Goal: Task Accomplishment & Management: Complete application form

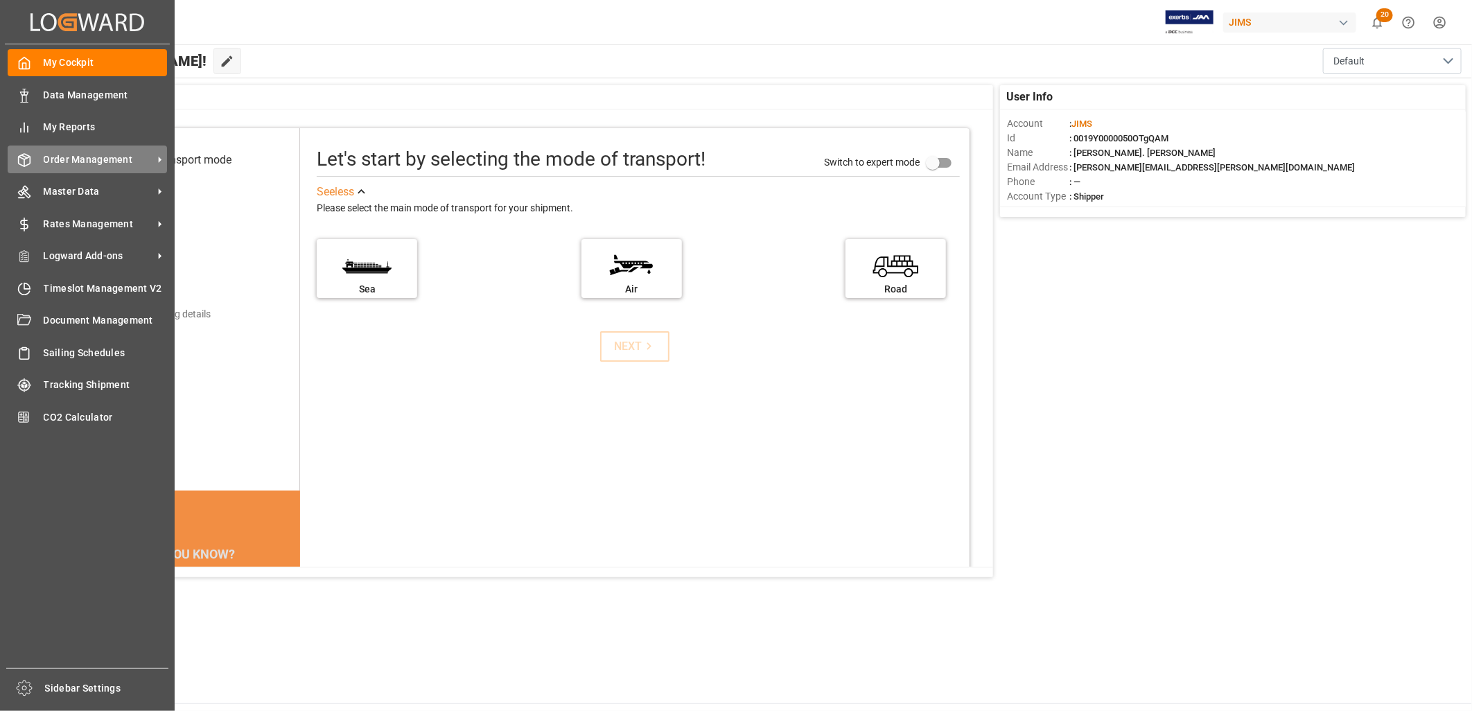
click at [113, 156] on span "Order Management" at bounding box center [99, 159] width 110 height 15
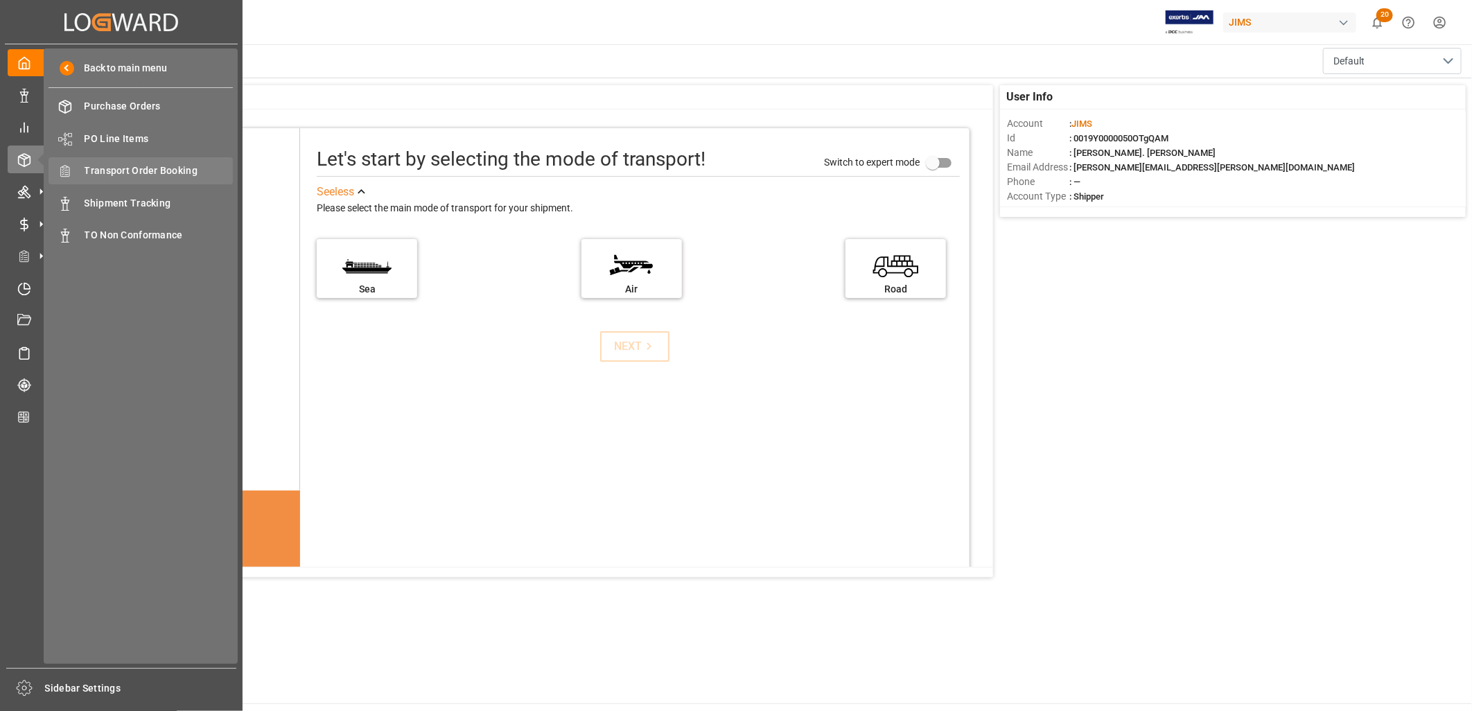
click at [180, 169] on span "Transport Order Booking" at bounding box center [159, 171] width 149 height 15
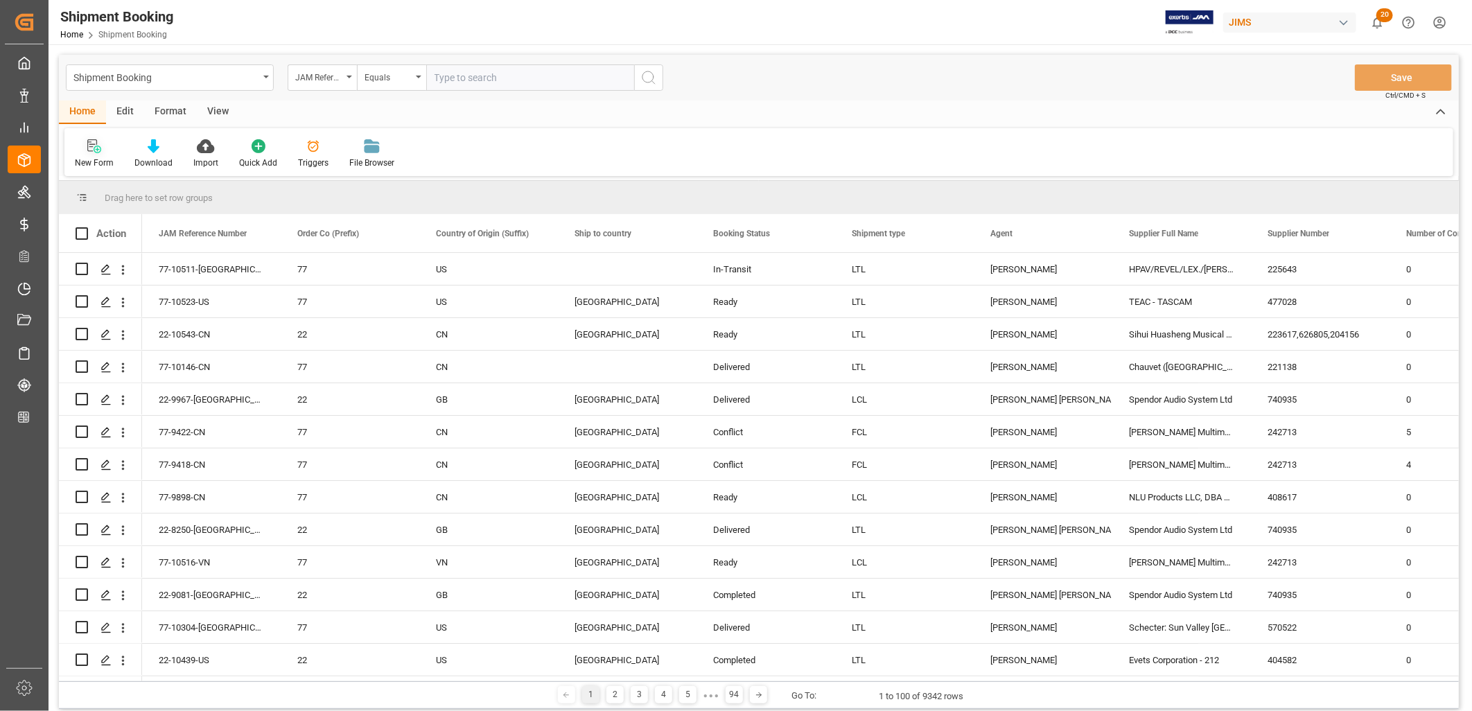
click at [93, 150] on icon at bounding box center [94, 146] width 14 height 14
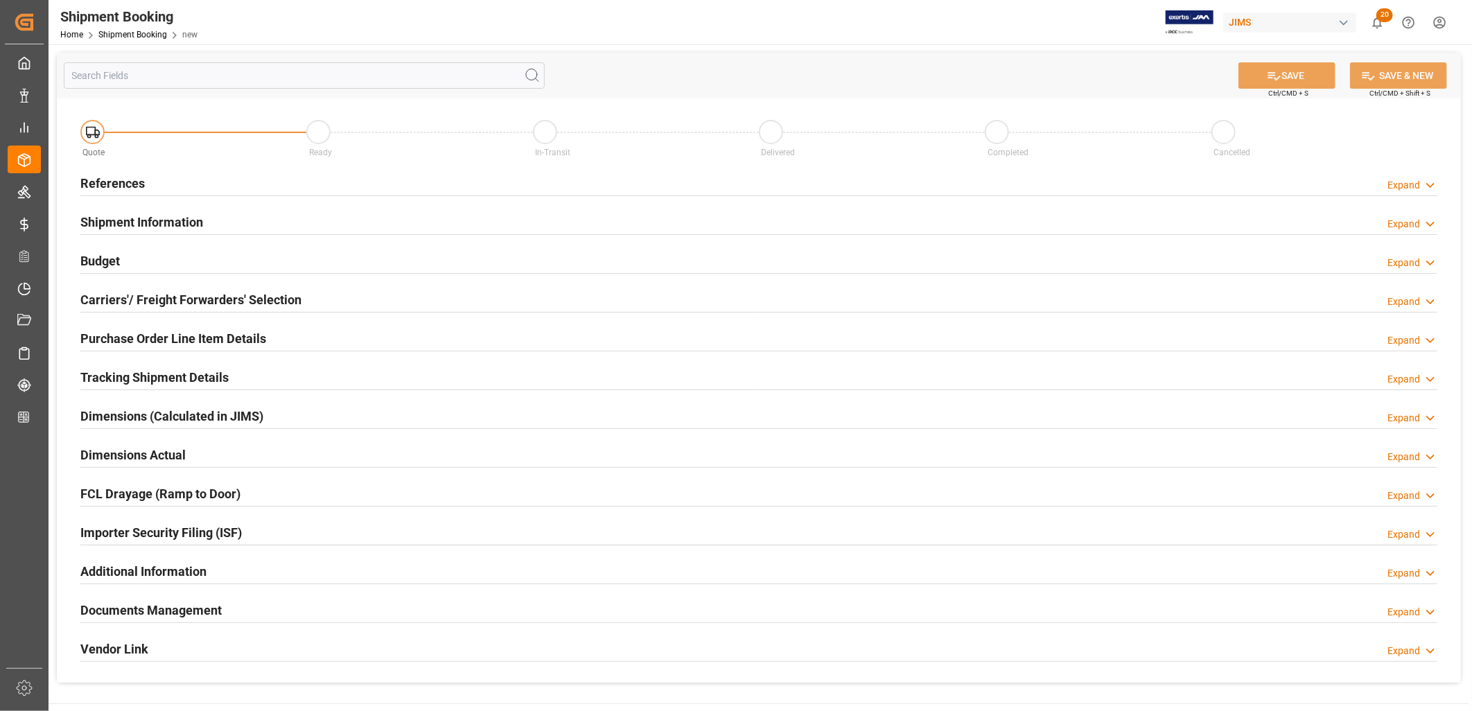
click at [134, 184] on h2 "References" at bounding box center [112, 183] width 64 height 19
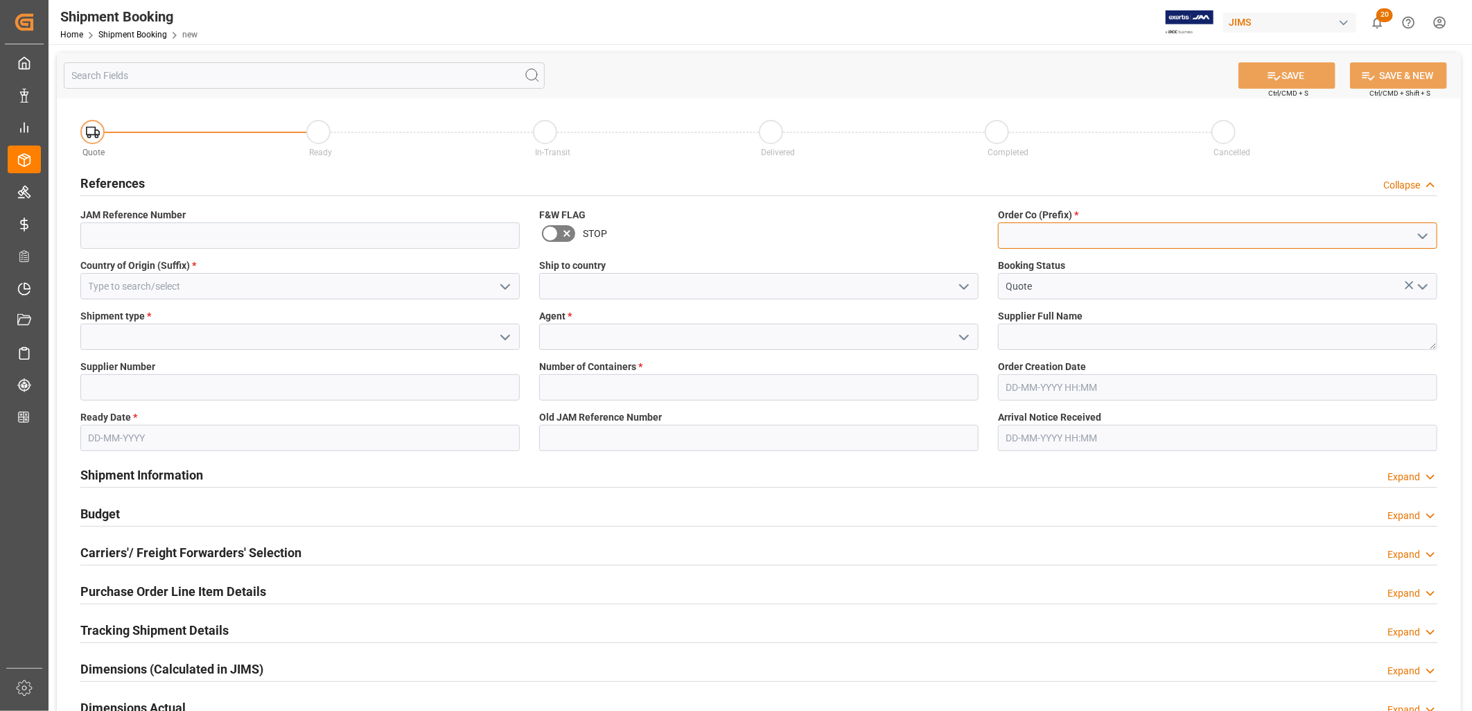
click at [1040, 233] on input at bounding box center [1217, 236] width 439 height 26
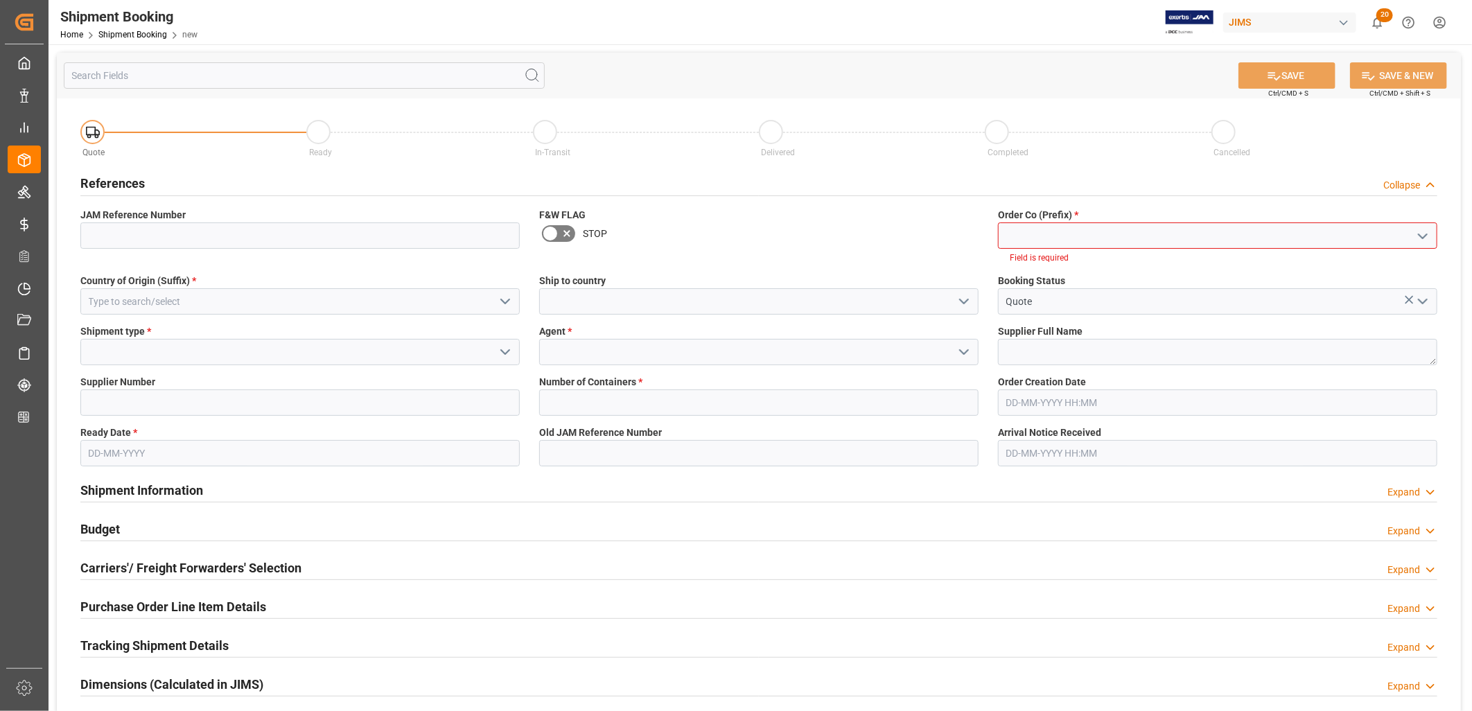
click at [1425, 236] on polyline "open menu" at bounding box center [1423, 236] width 8 height 4
click at [1010, 295] on div "77" at bounding box center [1218, 297] width 438 height 31
type input "77"
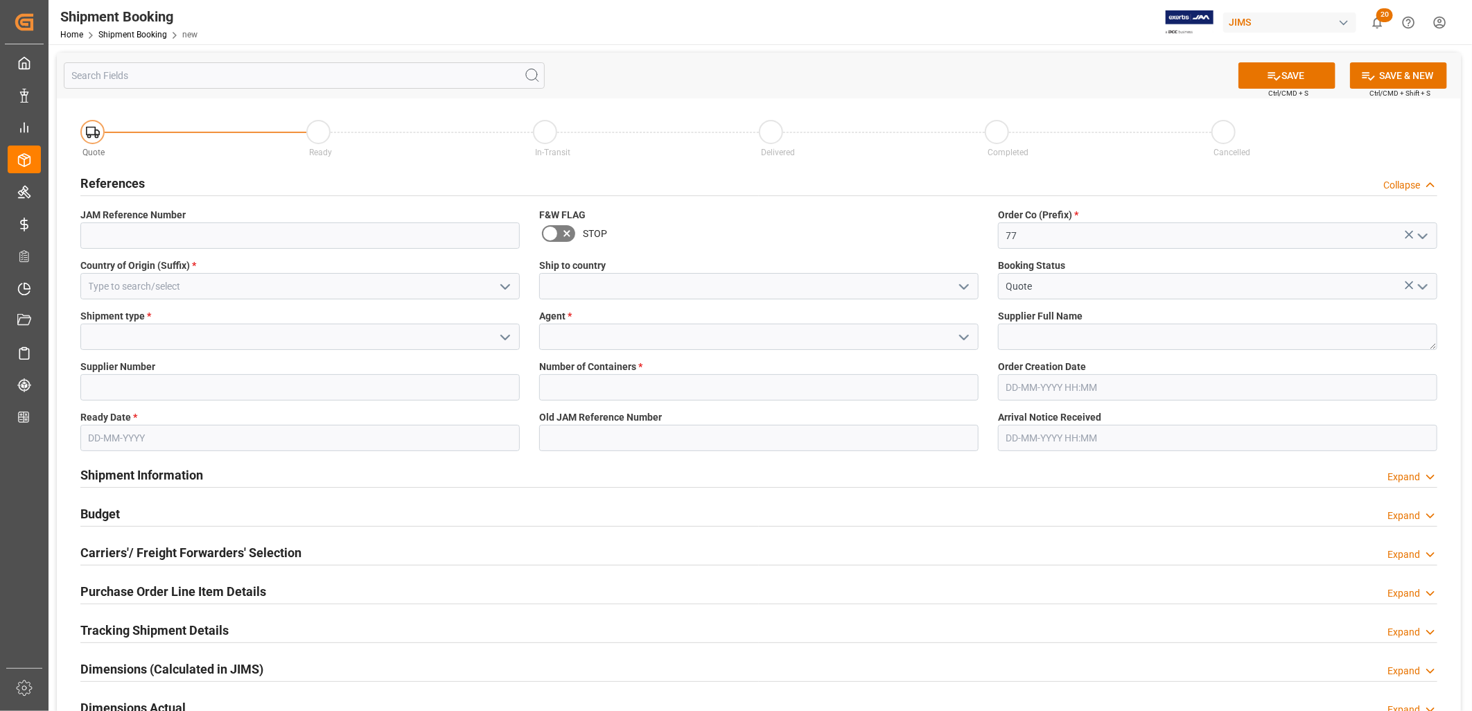
click at [1425, 281] on icon "open menu" at bounding box center [1423, 287] width 17 height 17
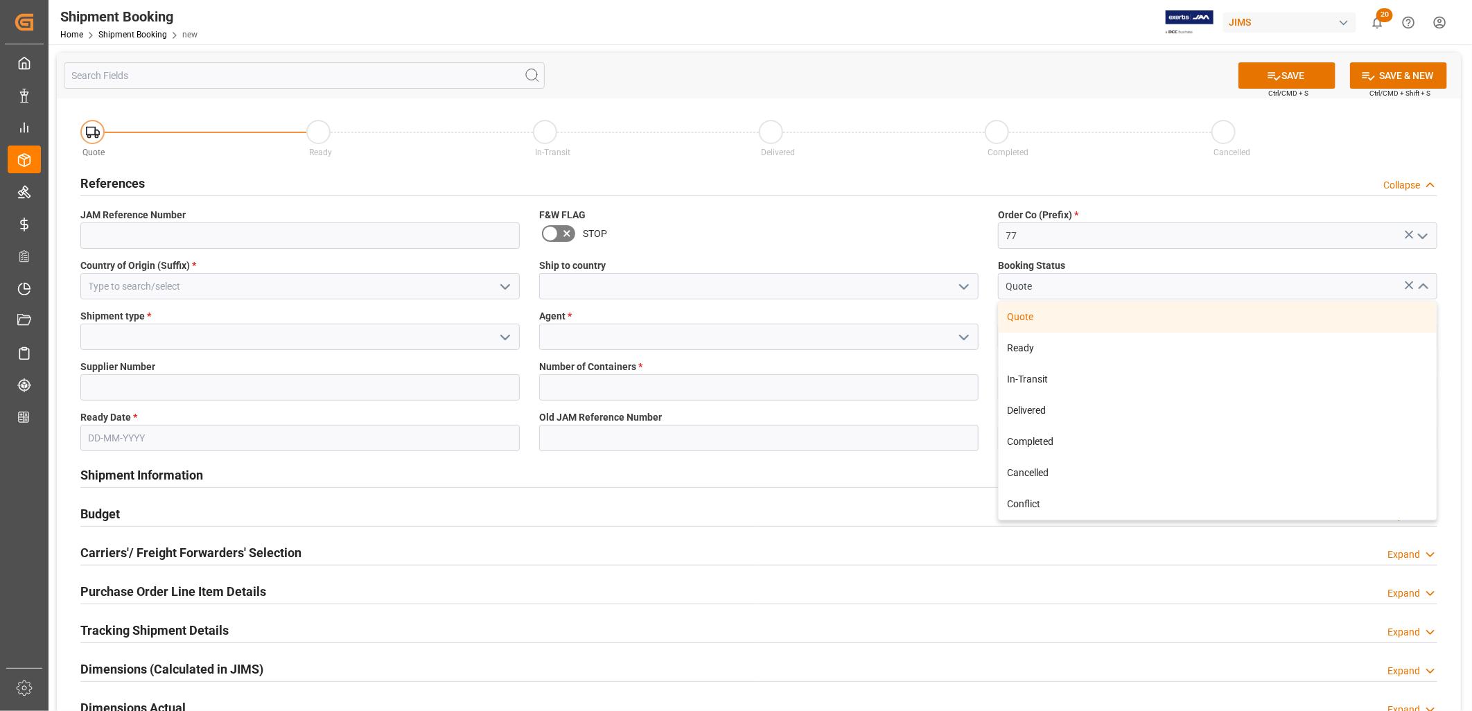
drag, startPoint x: 1034, startPoint y: 312, endPoint x: 1027, endPoint y: 310, distance: 7.2
click at [1033, 312] on div "Quote" at bounding box center [1218, 317] width 438 height 31
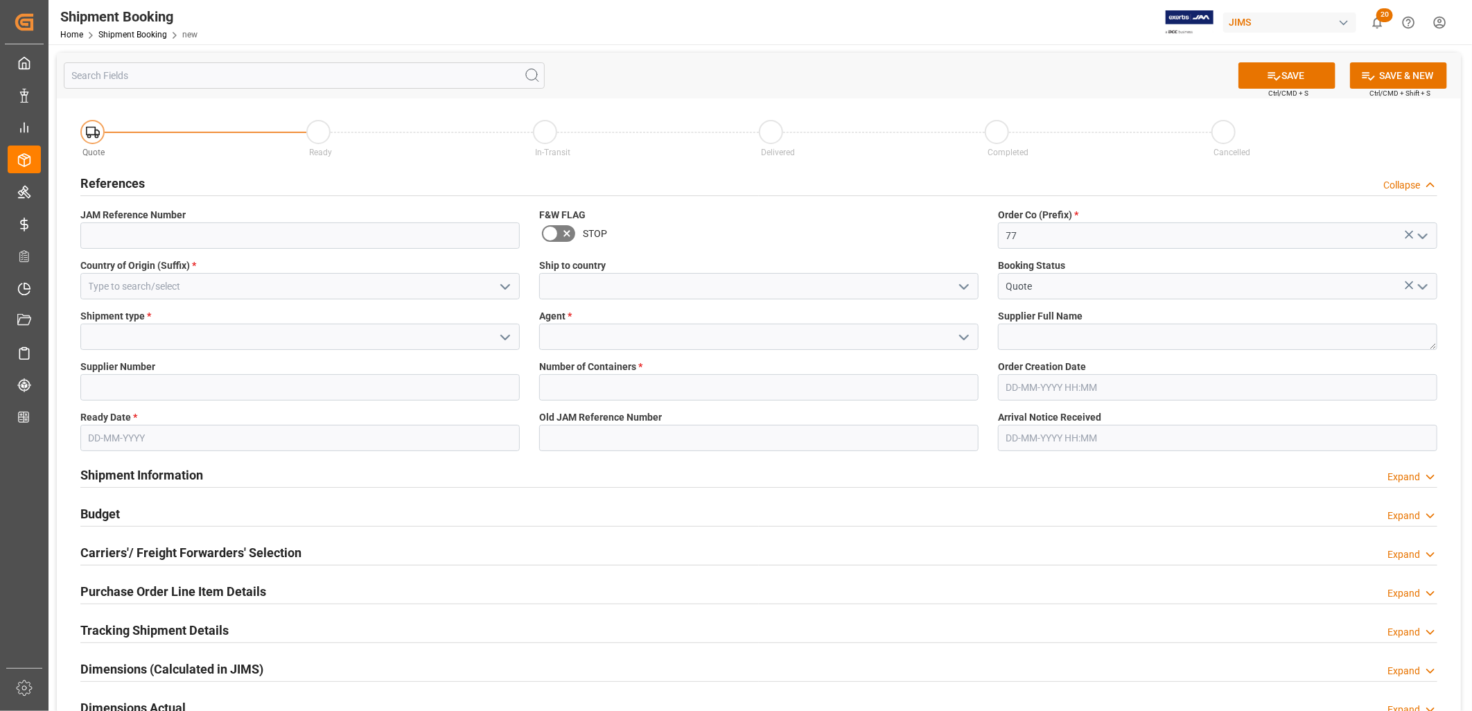
click at [503, 335] on icon "open menu" at bounding box center [505, 337] width 17 height 17
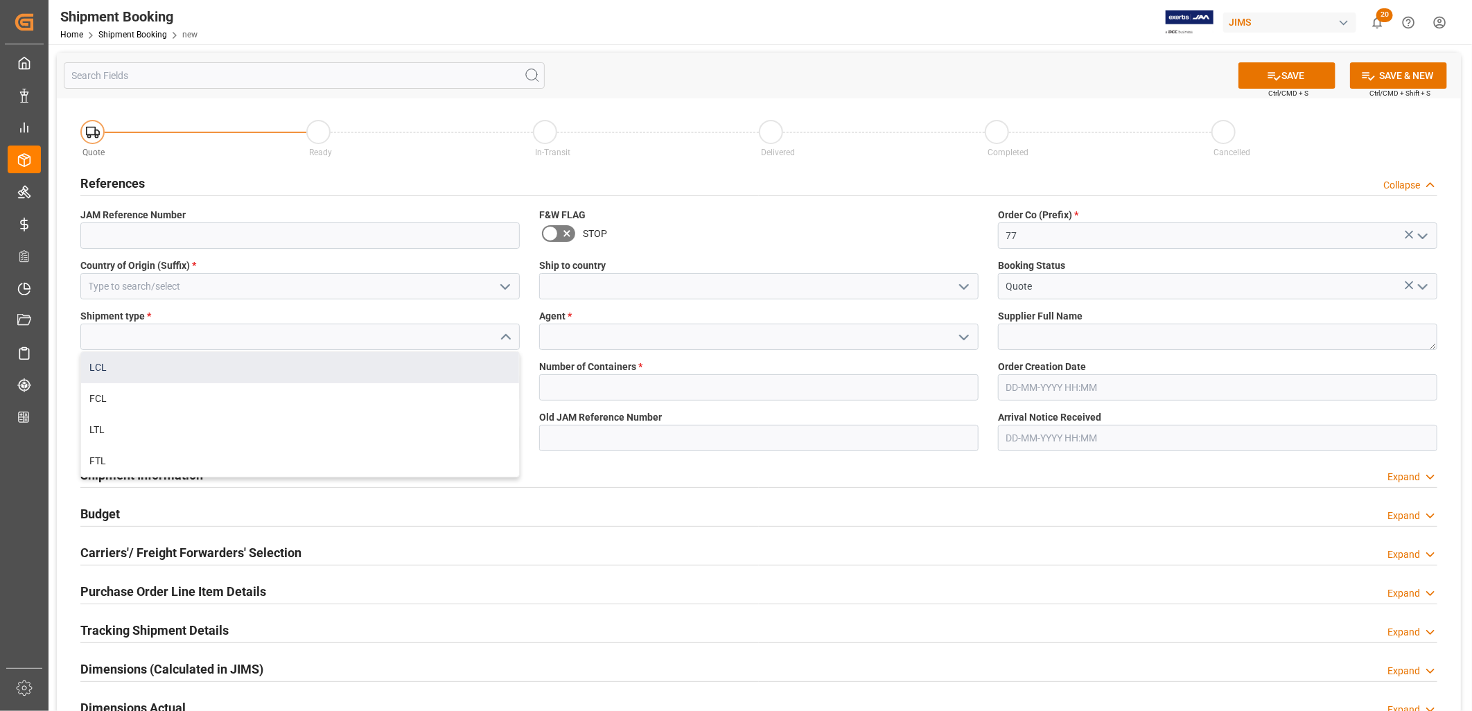
click at [101, 365] on div "LCL" at bounding box center [300, 367] width 438 height 31
type input "LCL"
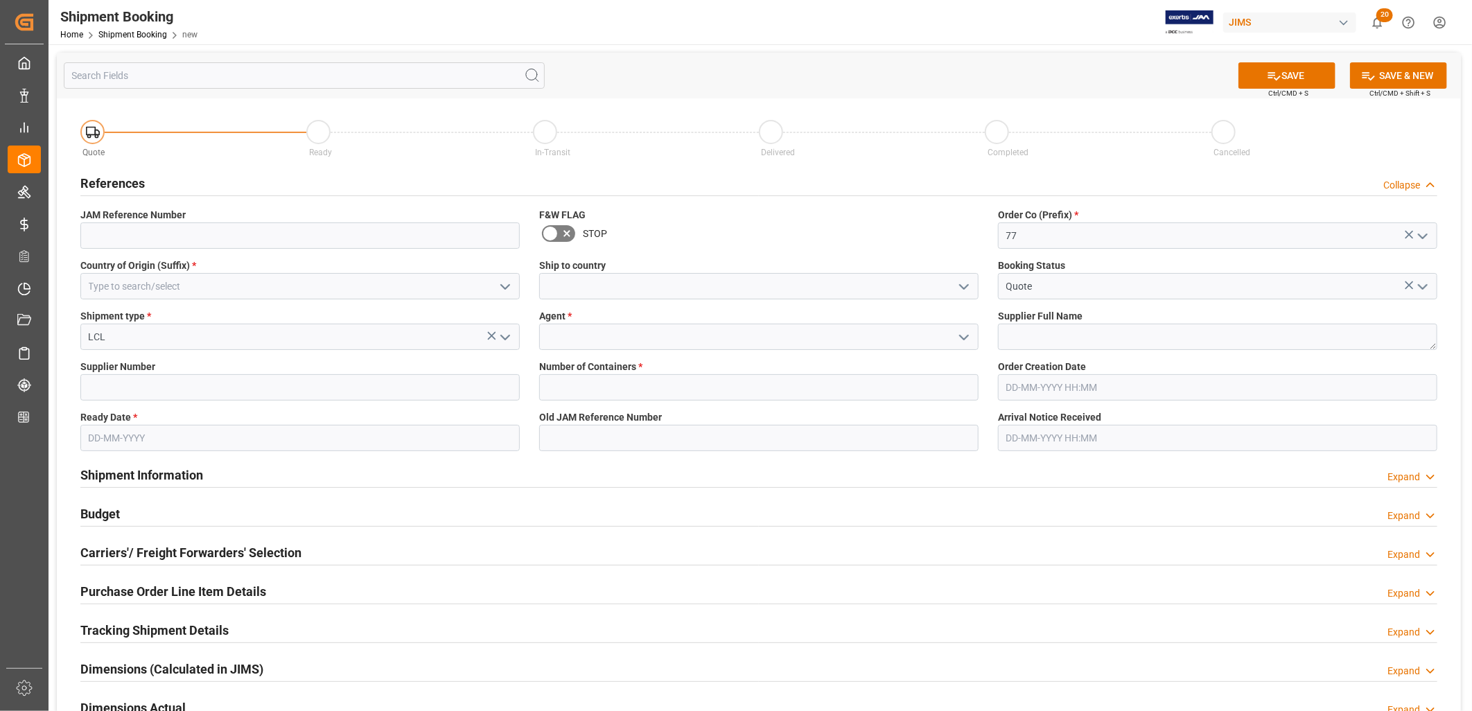
click at [965, 331] on icon "open menu" at bounding box center [964, 337] width 17 height 17
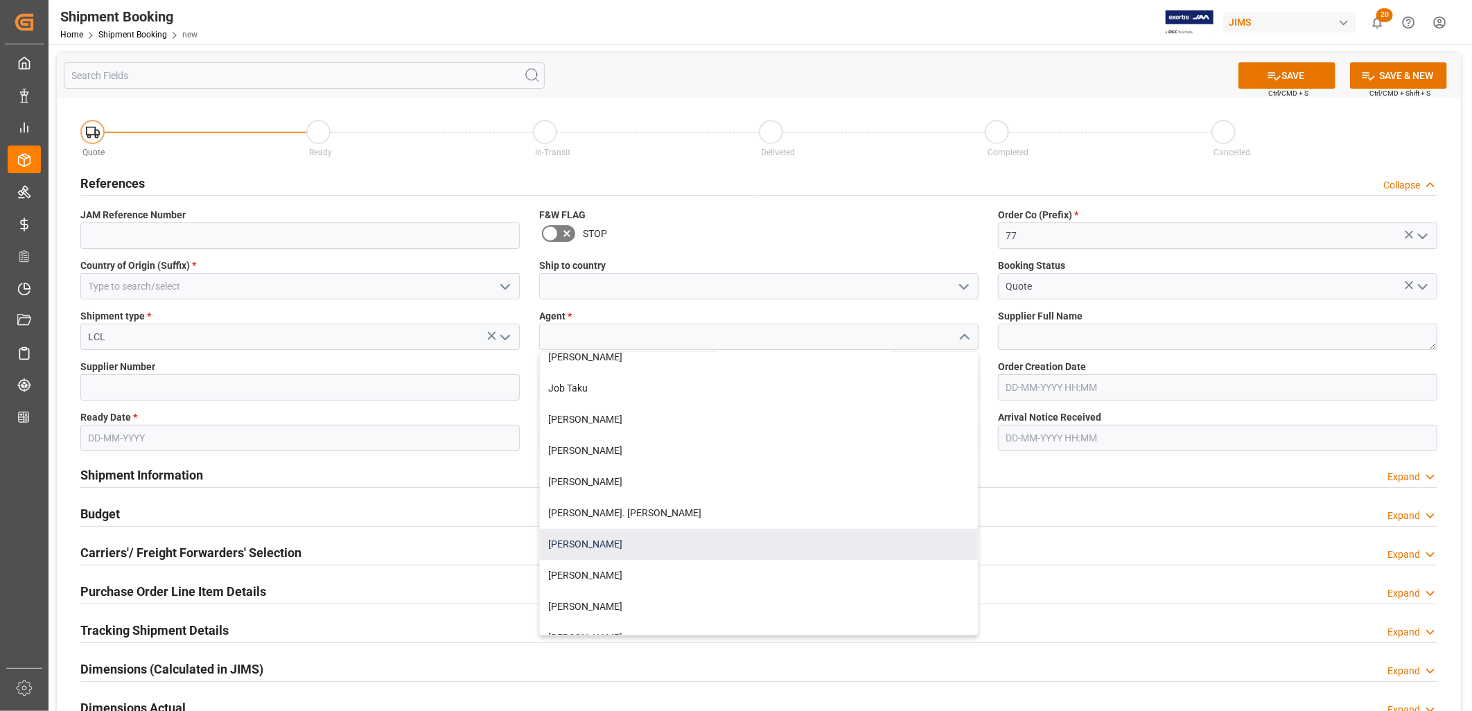
scroll to position [385, 0]
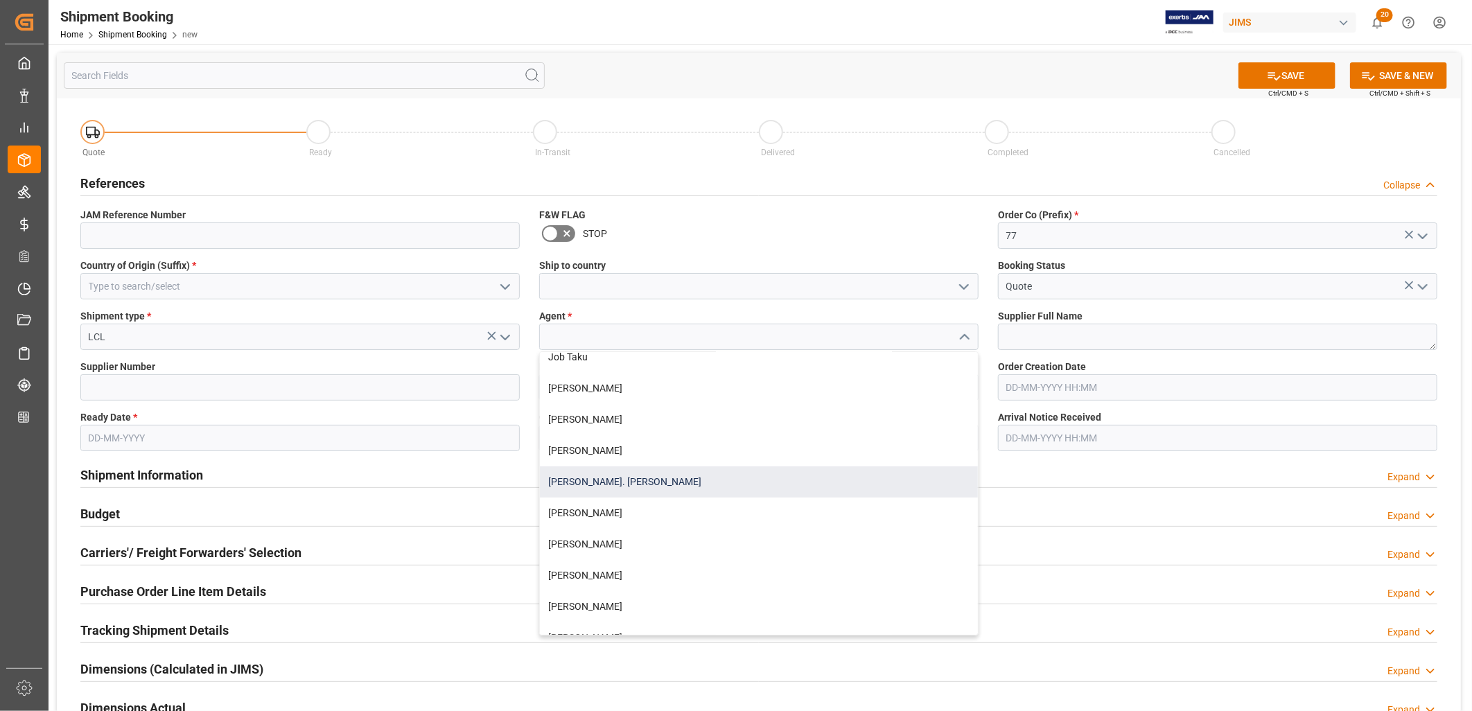
click at [598, 481] on div "[PERSON_NAME]. [PERSON_NAME]" at bounding box center [759, 482] width 438 height 31
type input "[PERSON_NAME]. [PERSON_NAME]"
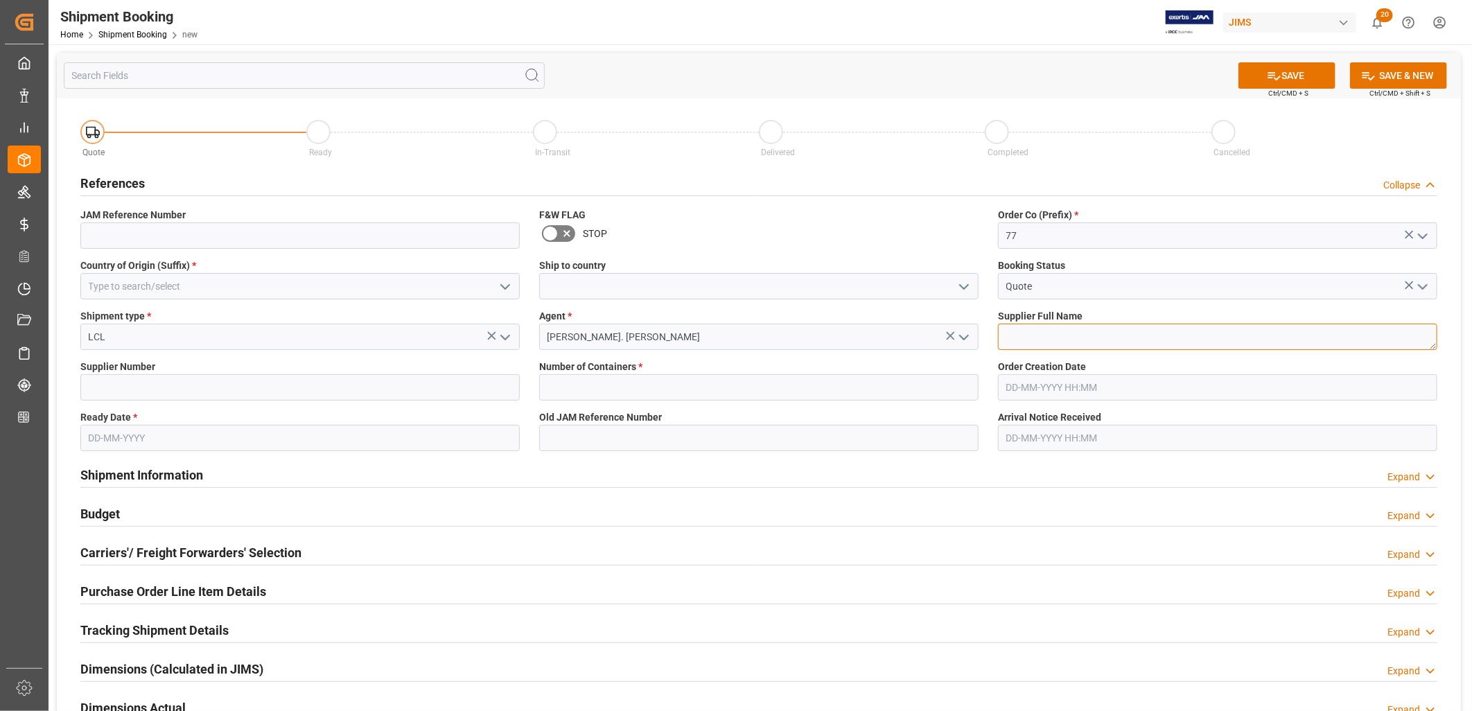
click at [1038, 340] on textarea at bounding box center [1217, 337] width 439 height 26
type textarea "[PERSON_NAME] & [PERSON_NAME] ([GEOGRAPHIC_DATA])"
click at [162, 378] on input at bounding box center [299, 387] width 439 height 26
type input "778300"
click at [667, 382] on input "text" at bounding box center [758, 387] width 439 height 26
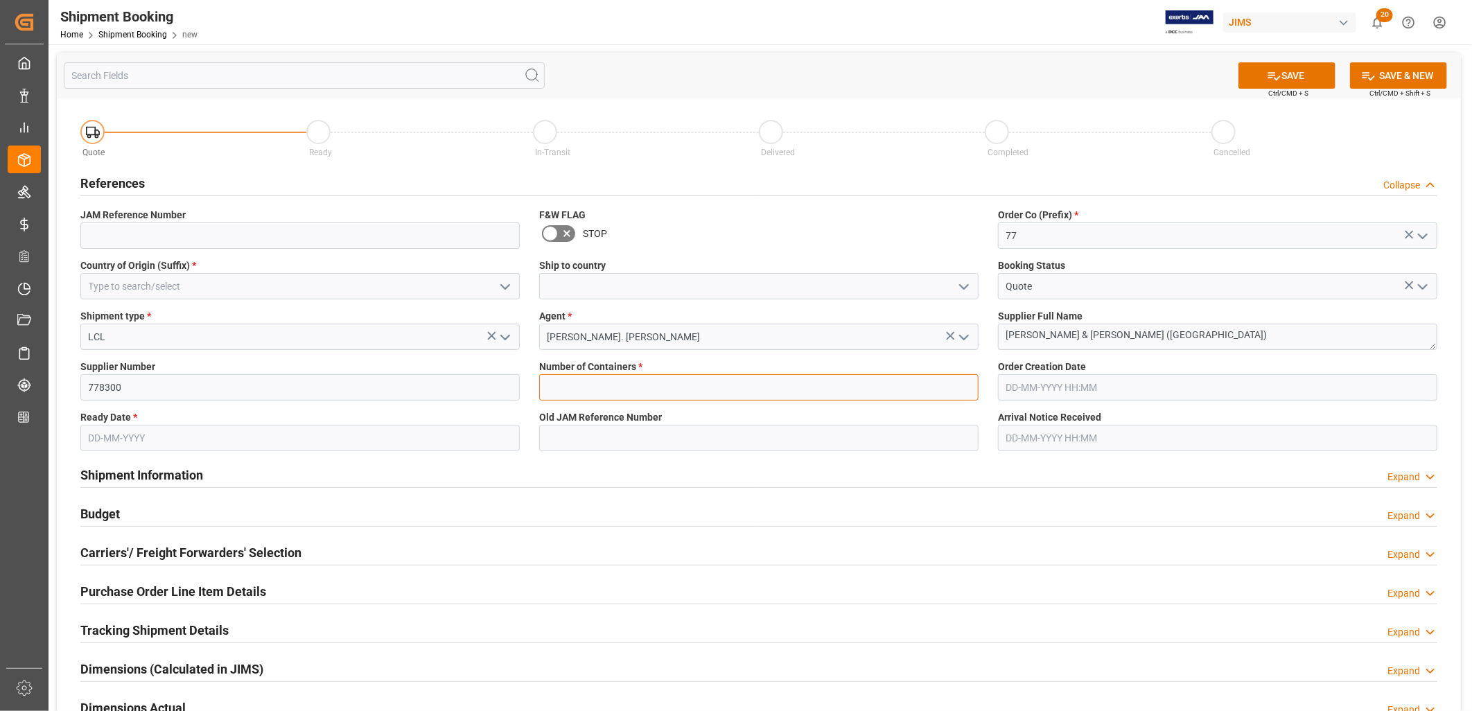
type input "0"
type input "ID"
type input "[GEOGRAPHIC_DATA]"
type input "[DATE]"
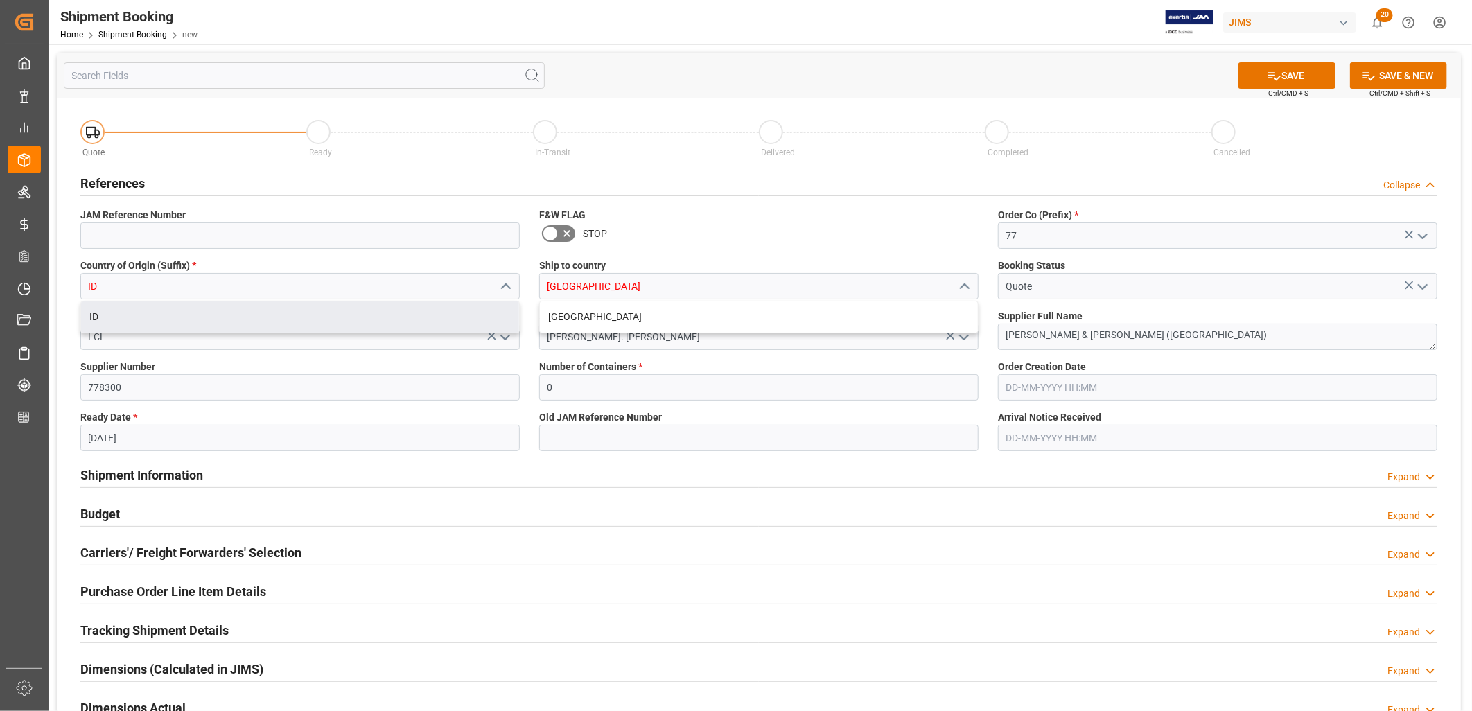
click at [546, 505] on div "Budget Expand" at bounding box center [758, 513] width 1357 height 26
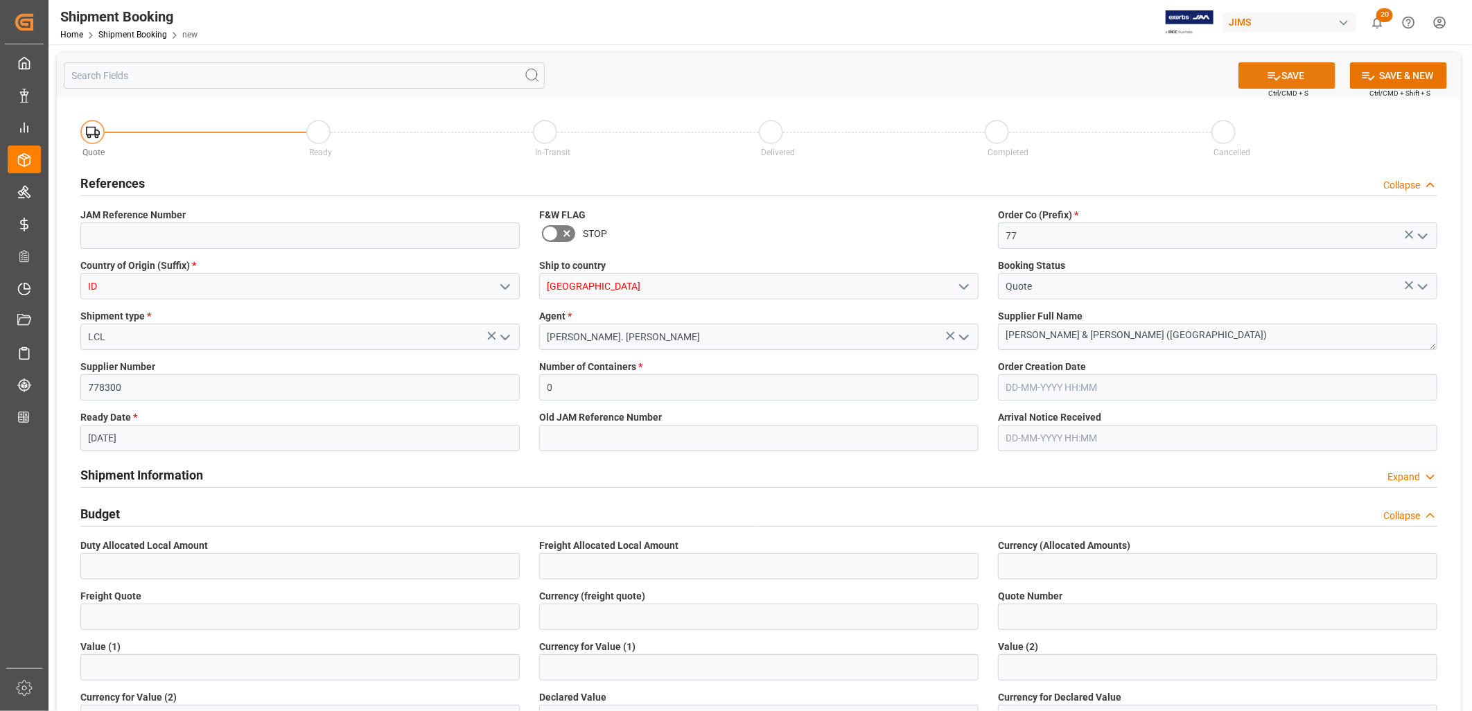
click at [1294, 74] on button "SAVE" at bounding box center [1287, 75] width 97 height 26
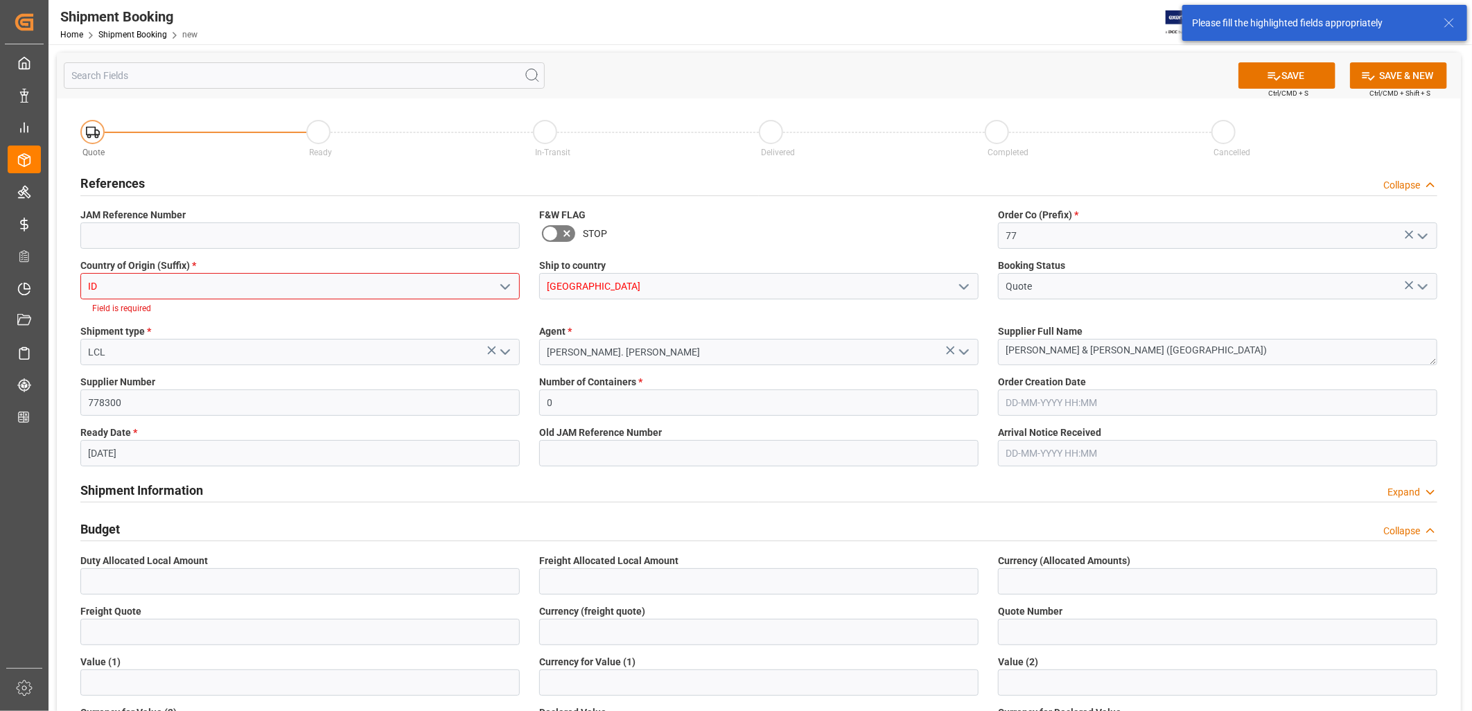
click at [506, 282] on icon "open menu" at bounding box center [505, 287] width 17 height 17
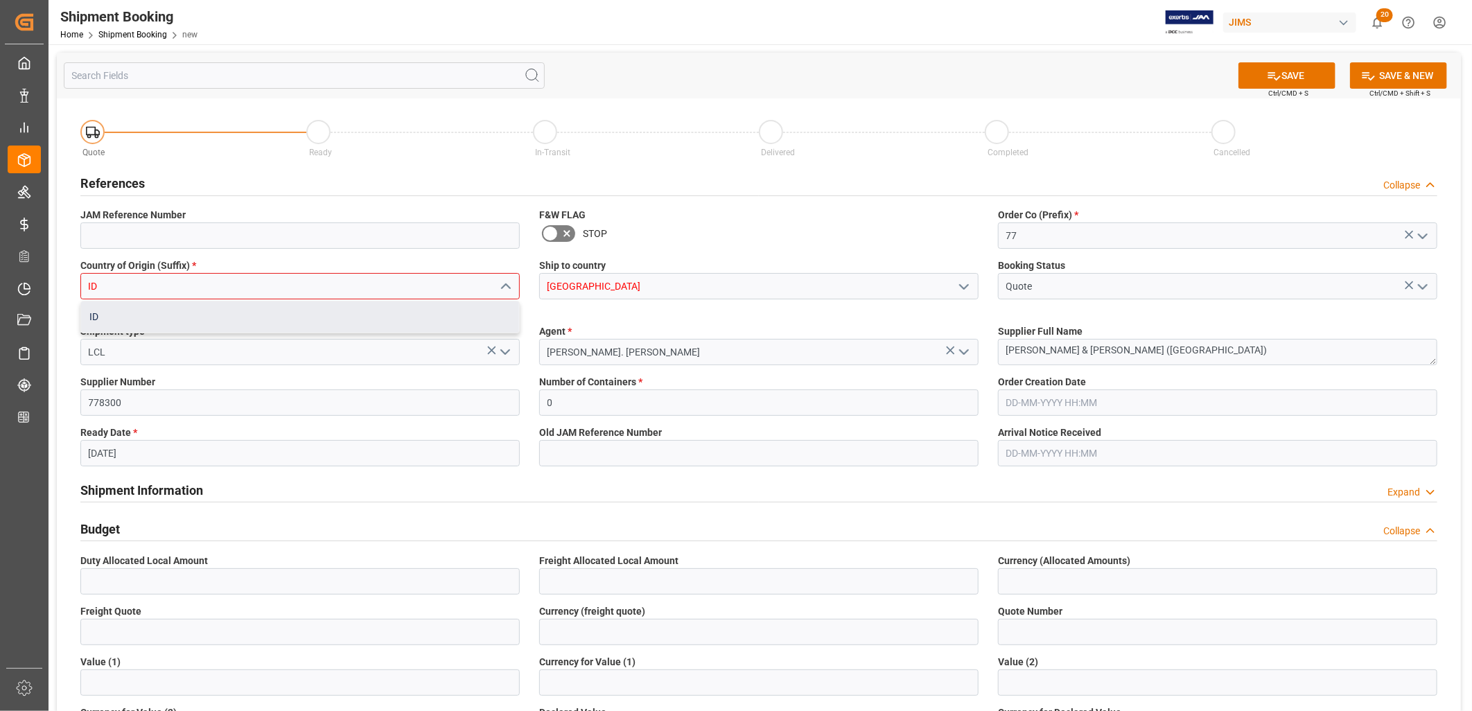
click at [95, 317] on div "ID" at bounding box center [300, 317] width 438 height 31
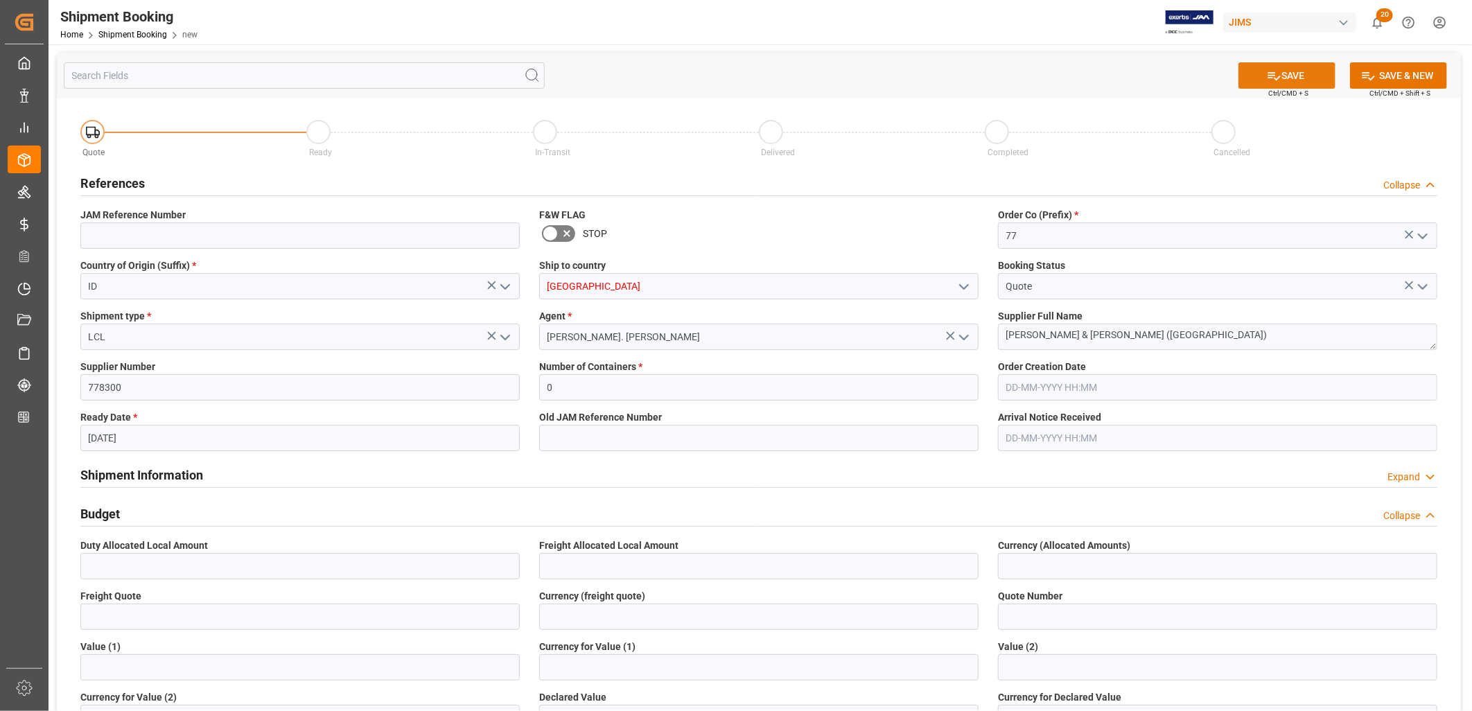
click at [1297, 74] on button "SAVE" at bounding box center [1287, 75] width 97 height 26
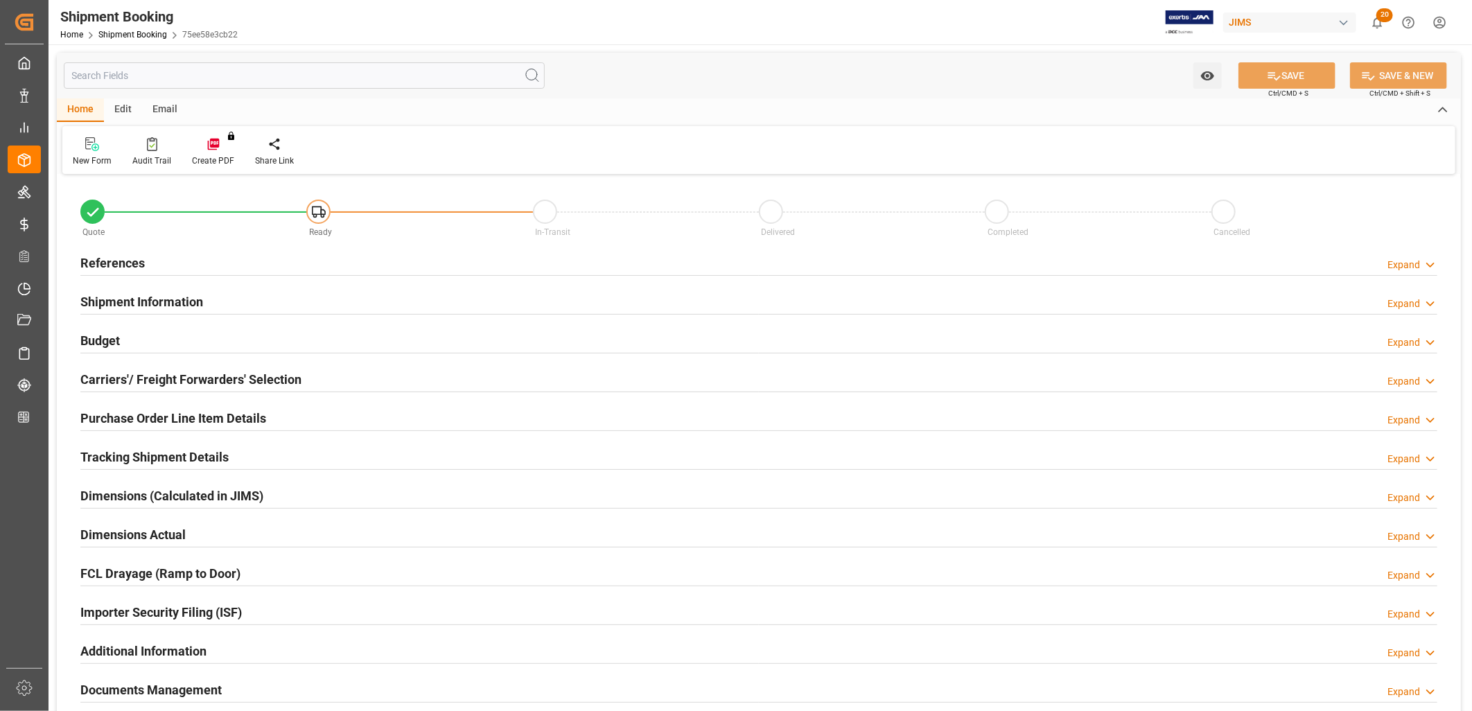
type input "0"
type input "[DATE]"
click at [137, 263] on h2 "References" at bounding box center [112, 263] width 64 height 19
